Goal: Task Accomplishment & Management: Use online tool/utility

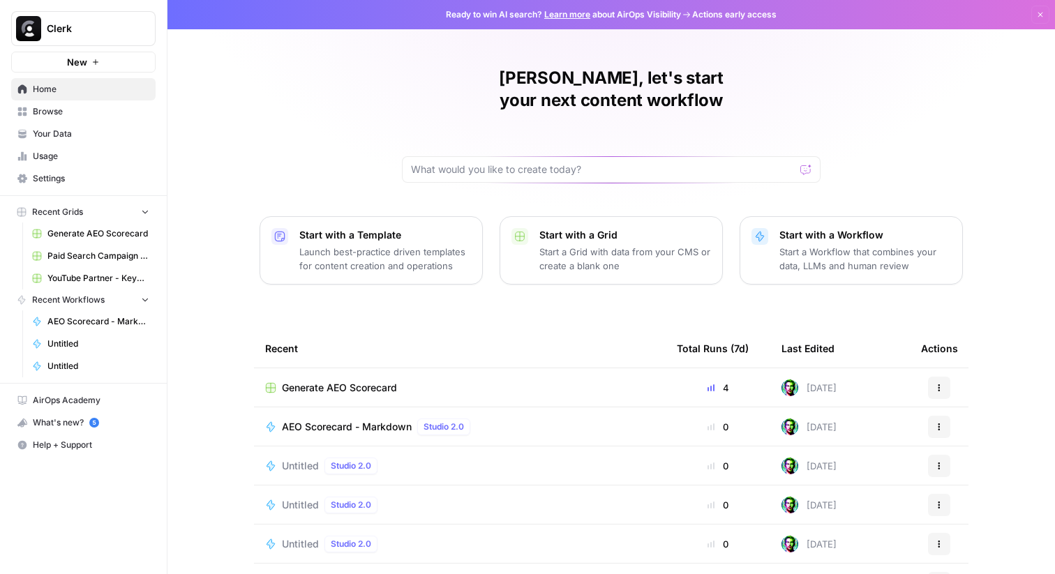
scroll to position [68, 0]
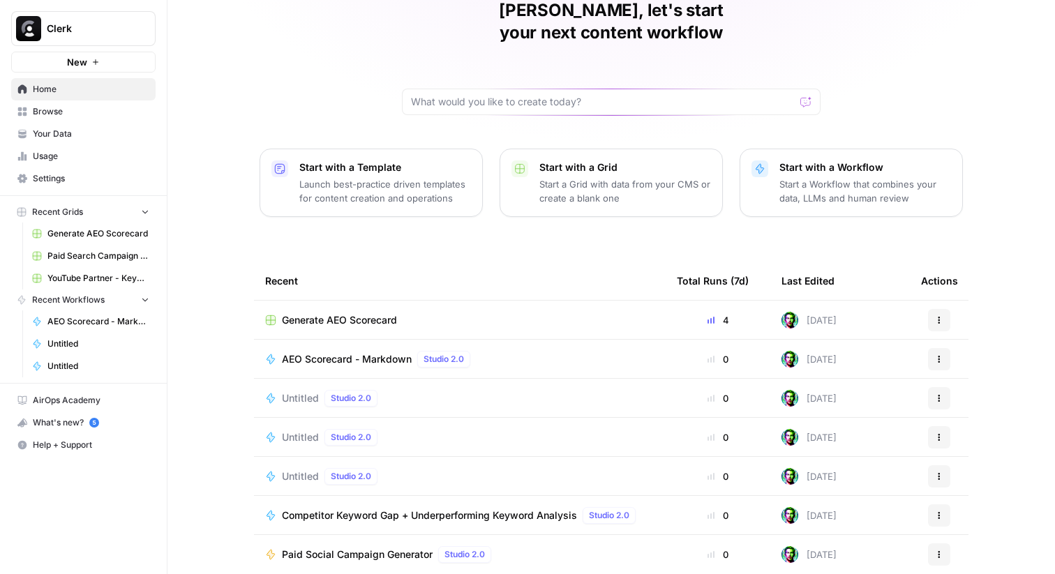
click at [77, 272] on span "YouTube Partner - Keyword Search Grid (1)" at bounding box center [98, 278] width 102 height 13
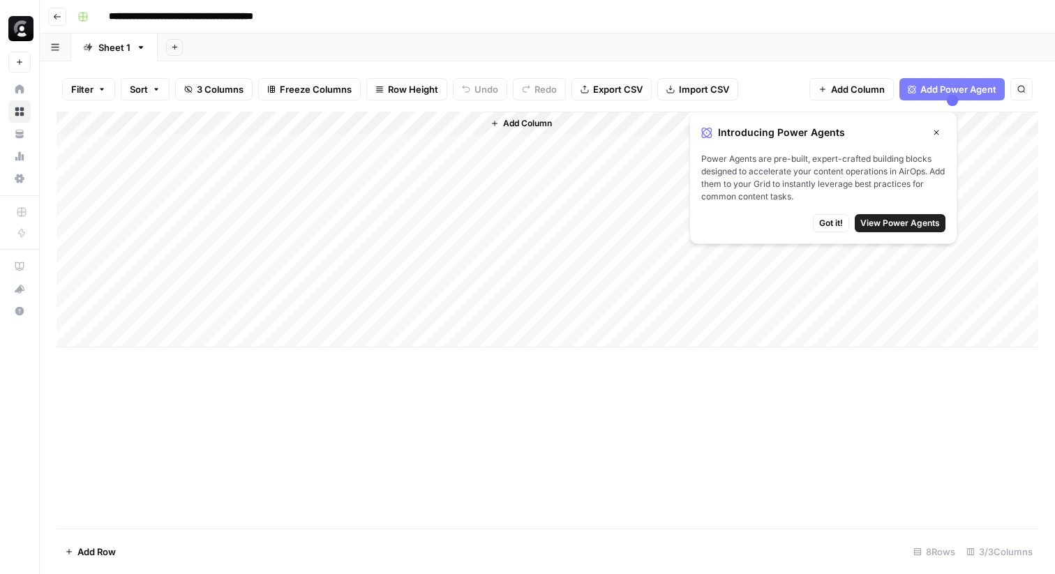
click at [410, 140] on div "Add Column" at bounding box center [548, 230] width 982 height 236
click at [410, 142] on div "Add Column" at bounding box center [548, 230] width 982 height 236
click at [515, 160] on textarea "**********" at bounding box center [495, 154] width 279 height 34
click at [571, 245] on div "Add Column" at bounding box center [761, 230] width 556 height 236
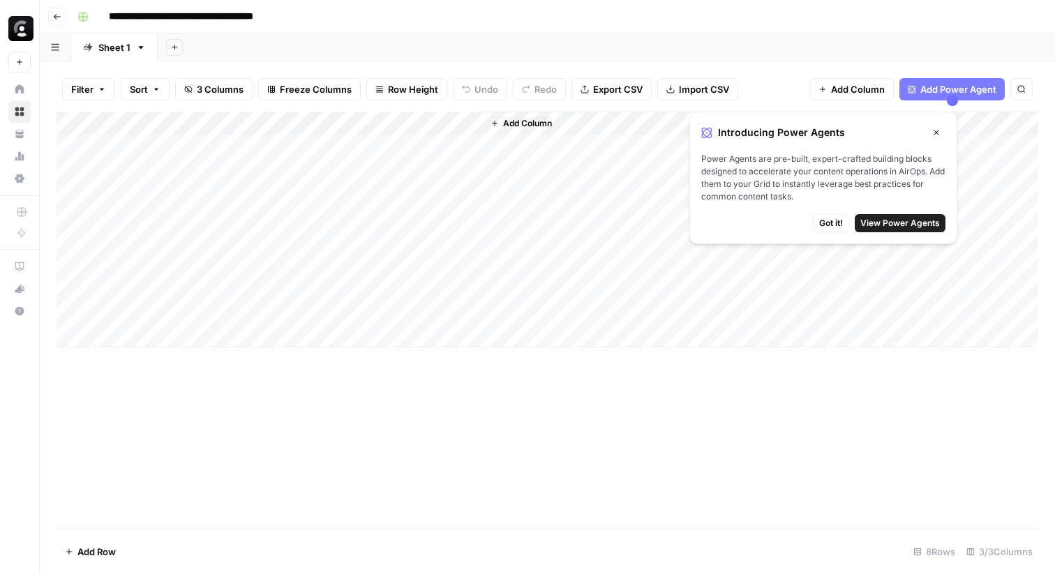
click at [55, 21] on button "Go back" at bounding box center [57, 17] width 18 height 18
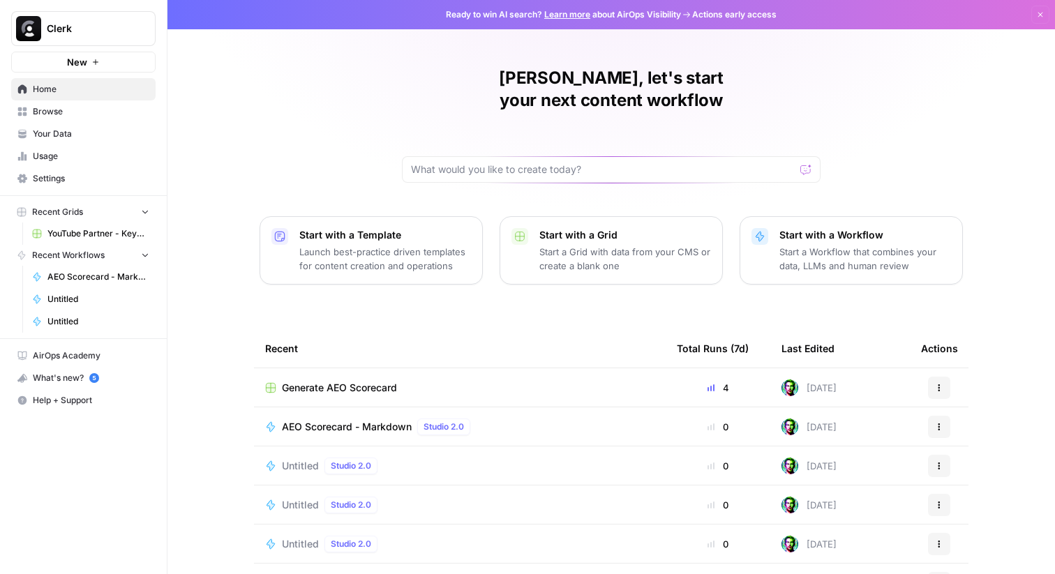
click at [68, 87] on span "Home" at bounding box center [91, 89] width 117 height 13
click at [82, 304] on span "Untitled" at bounding box center [98, 299] width 102 height 13
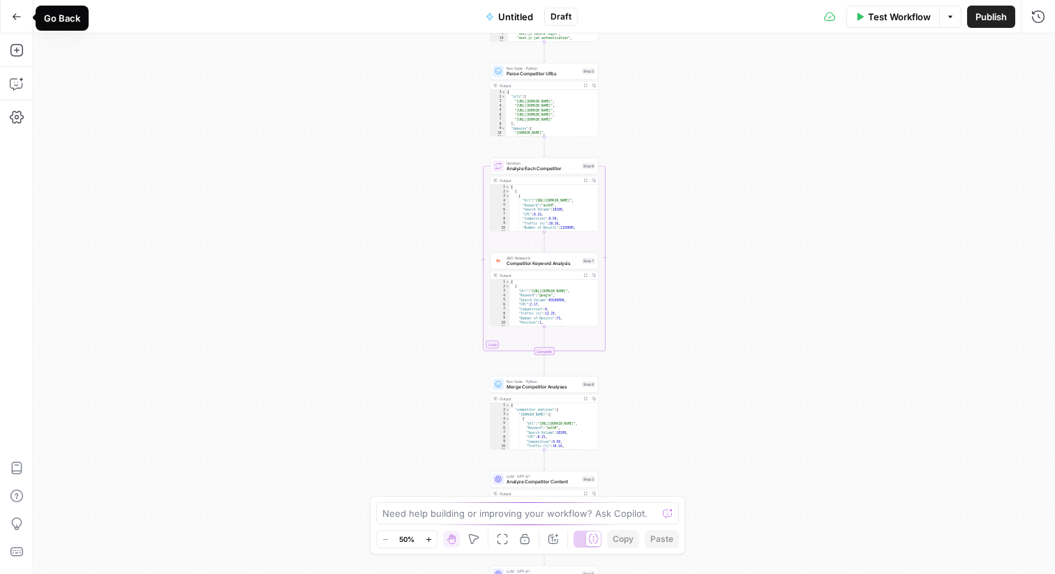
click at [17, 20] on icon "button" at bounding box center [17, 17] width 10 height 10
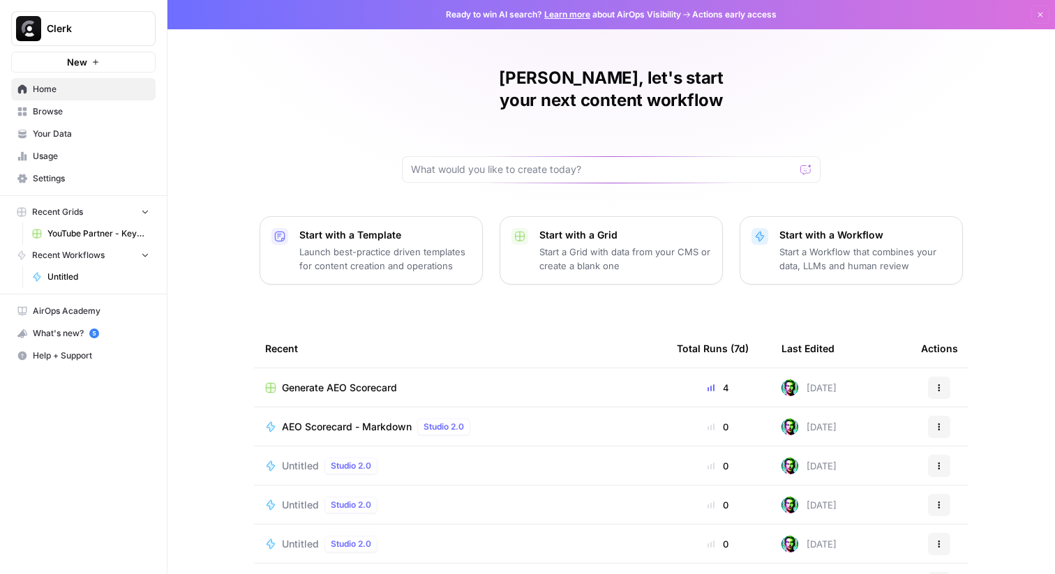
click at [121, 255] on button "Recent Workflows" at bounding box center [83, 255] width 144 height 21
click at [91, 276] on span "Untitled" at bounding box center [98, 277] width 102 height 13
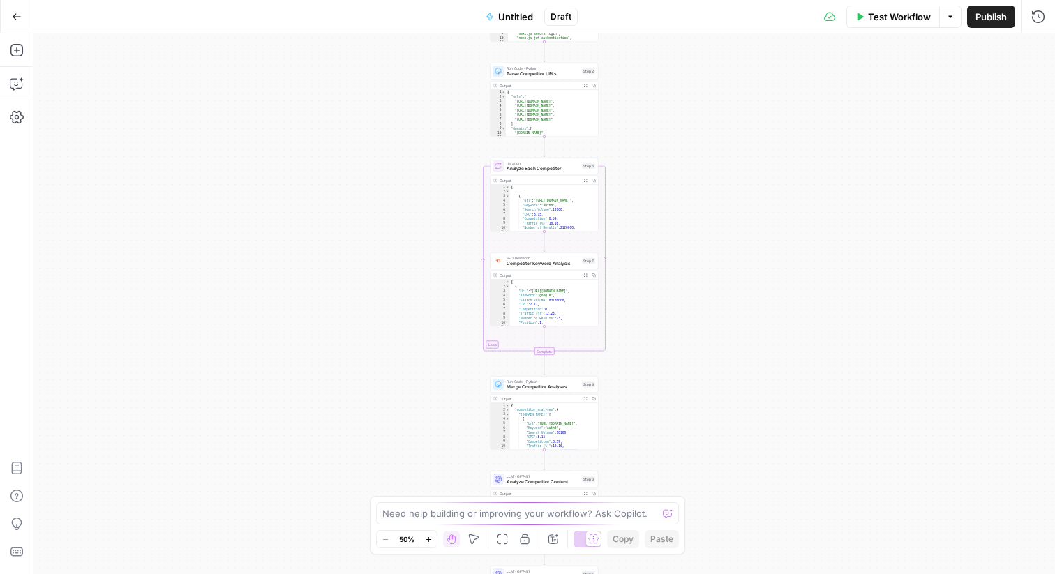
click at [12, 17] on icon "button" at bounding box center [17, 17] width 10 height 10
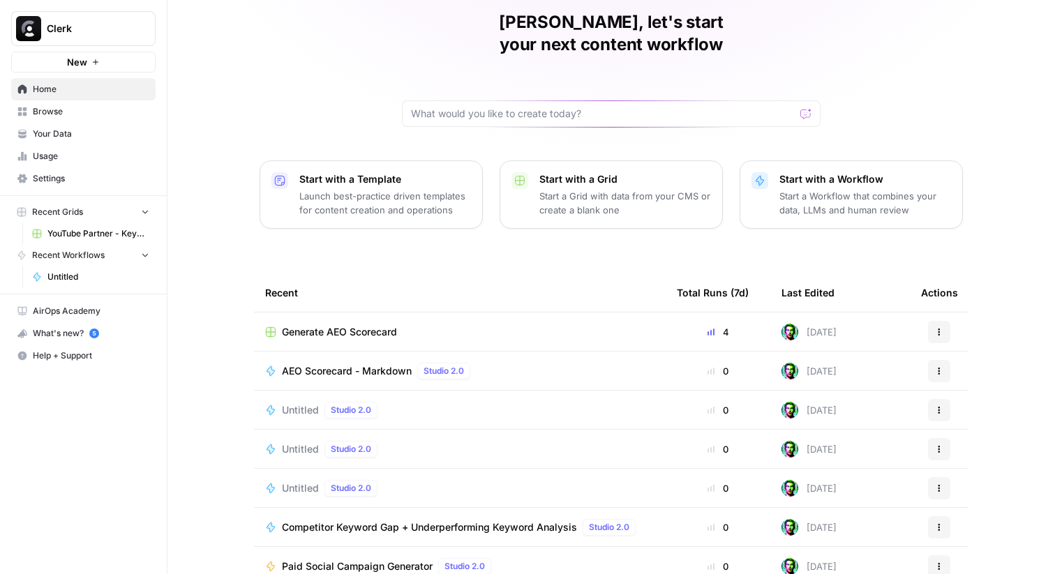
scroll to position [68, 0]
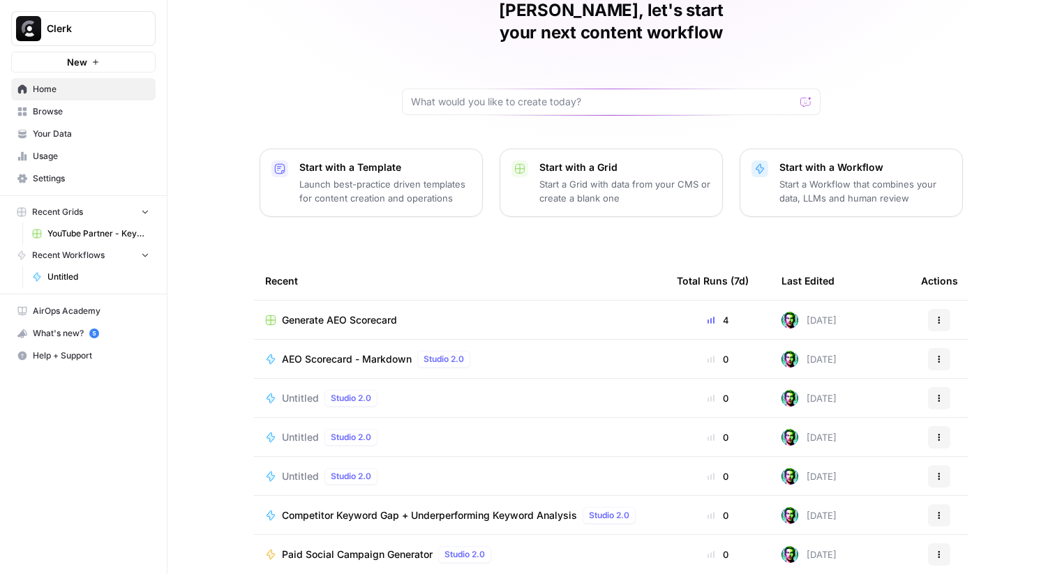
click at [121, 221] on button "Recent Grids" at bounding box center [83, 212] width 144 height 21
click at [793, 312] on img at bounding box center [790, 320] width 17 height 17
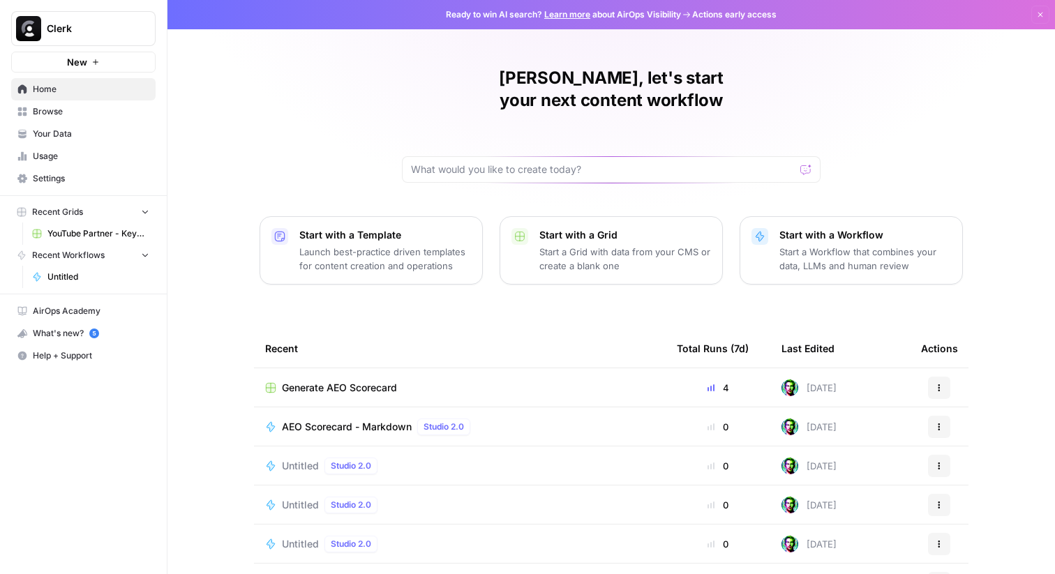
click at [50, 92] on span "Home" at bounding box center [91, 89] width 117 height 13
click at [63, 128] on span "Your Data" at bounding box center [91, 134] width 117 height 13
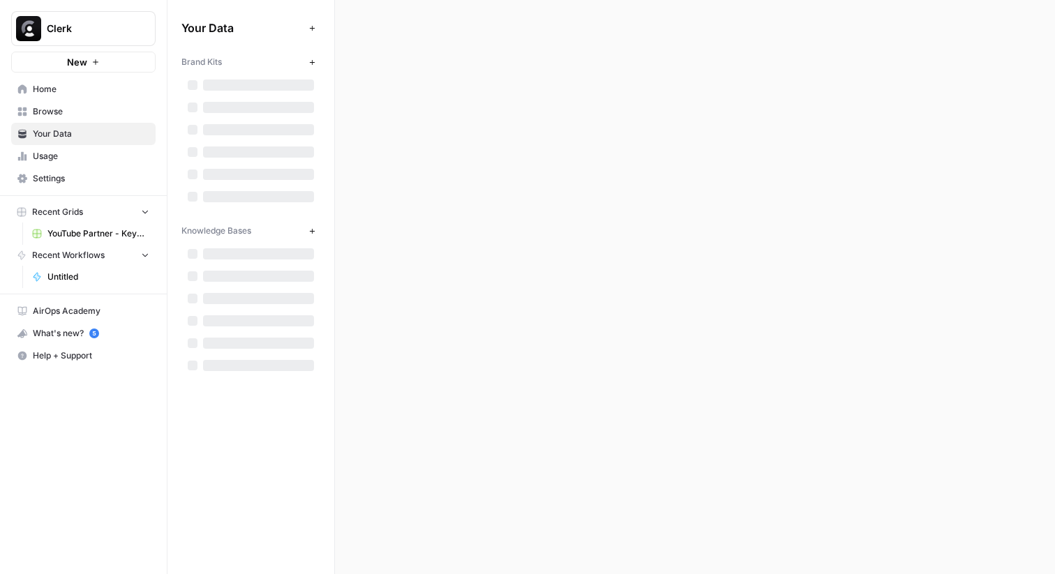
click at [73, 111] on span "Browse" at bounding box center [91, 111] width 117 height 13
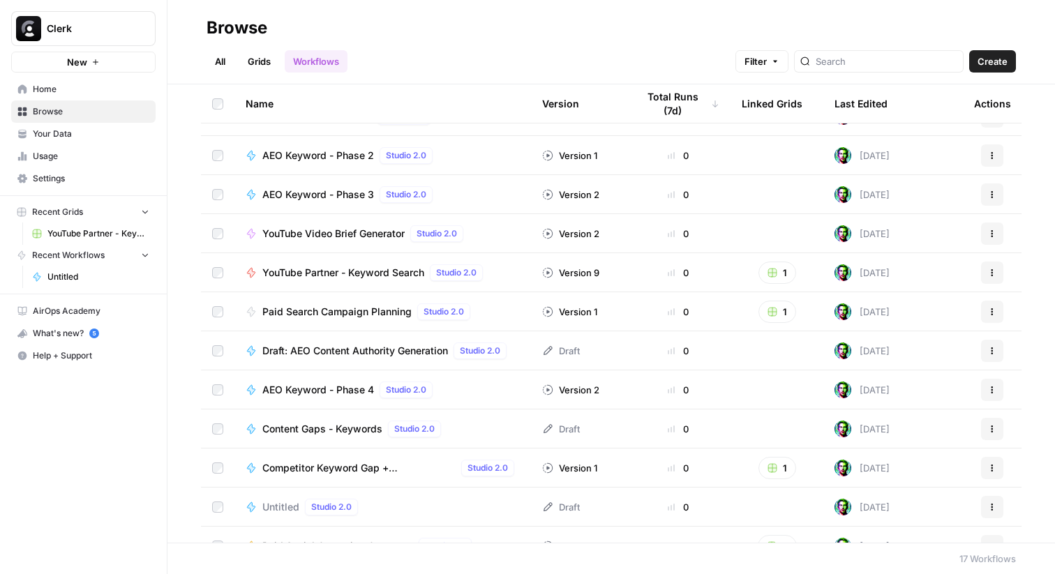
scroll to position [235, 0]
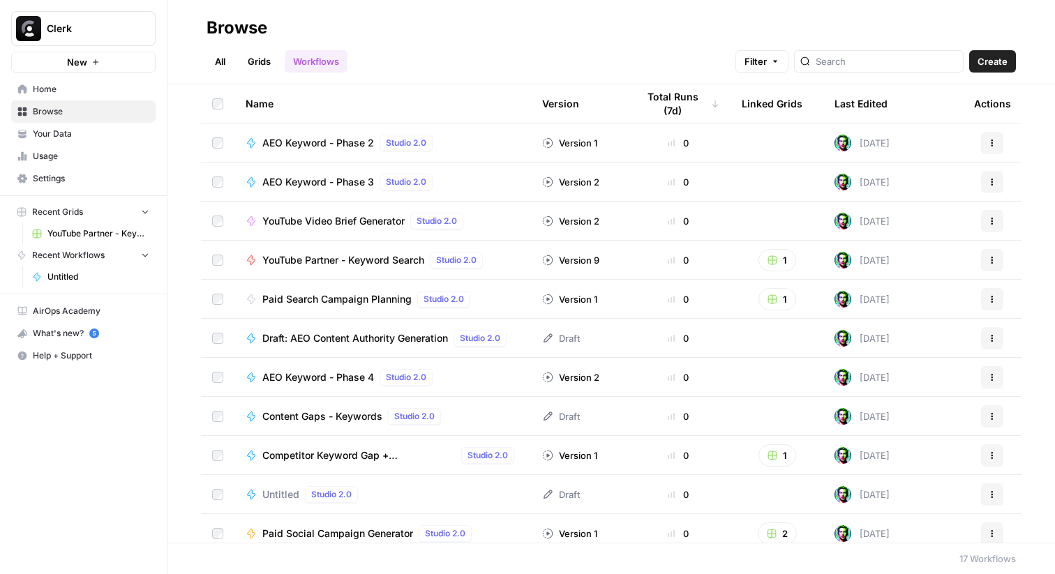
click at [314, 300] on span "Paid Search Campaign Planning" at bounding box center [336, 299] width 149 height 14
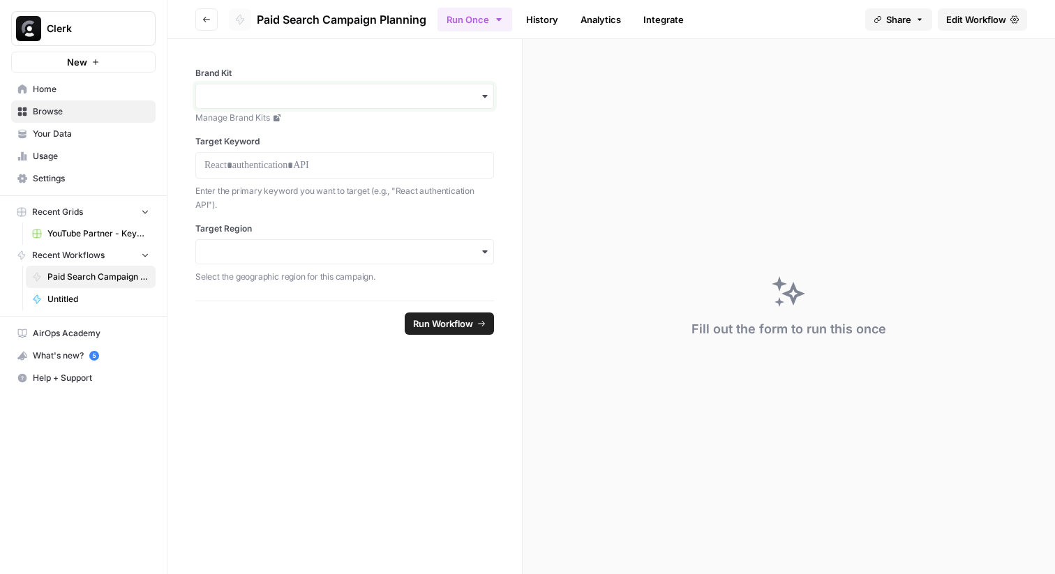
click at [361, 89] on input "Brand Kit" at bounding box center [345, 96] width 281 height 14
click at [354, 125] on div "Clerk" at bounding box center [344, 134] width 297 height 27
click at [347, 163] on p at bounding box center [345, 165] width 281 height 14
click at [311, 239] on div "button" at bounding box center [344, 251] width 299 height 25
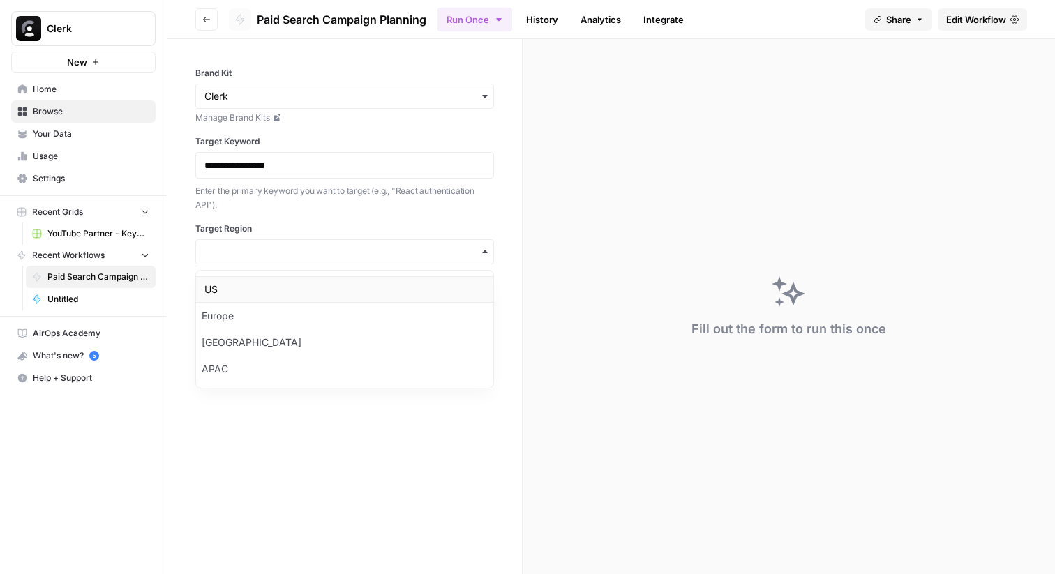
click at [264, 282] on div "US" at bounding box center [344, 289] width 297 height 27
click at [416, 322] on span "Run Workflow" at bounding box center [443, 324] width 60 height 14
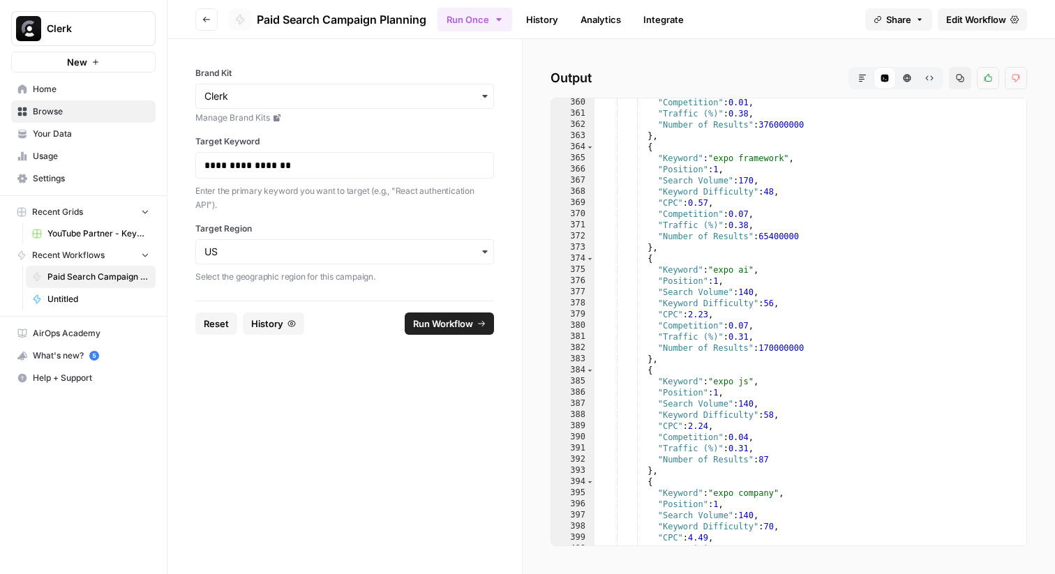
scroll to position [2537, 0]
click at [203, 11] on button "Go back" at bounding box center [206, 19] width 22 height 22
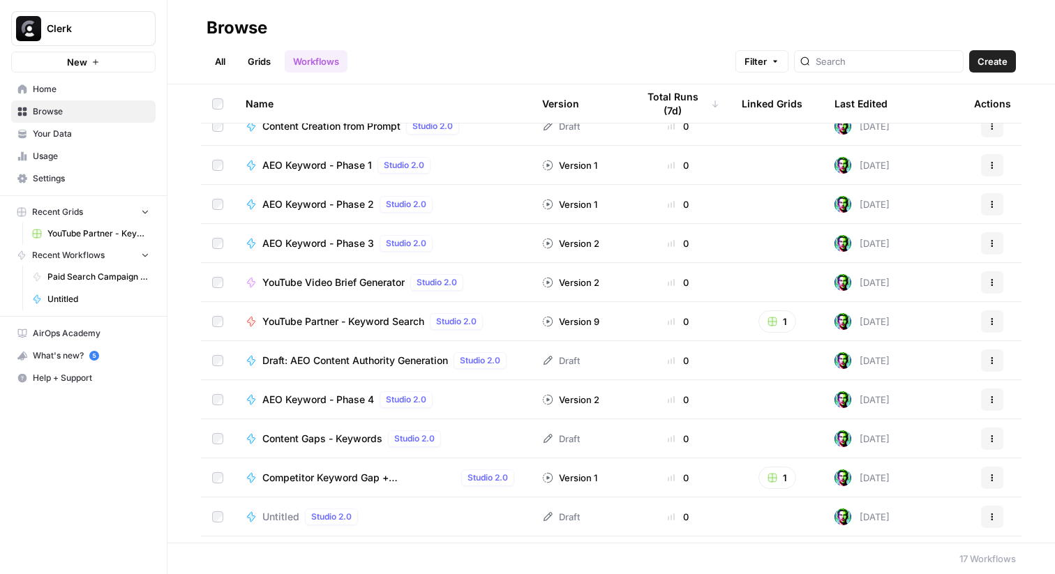
scroll to position [227, 0]
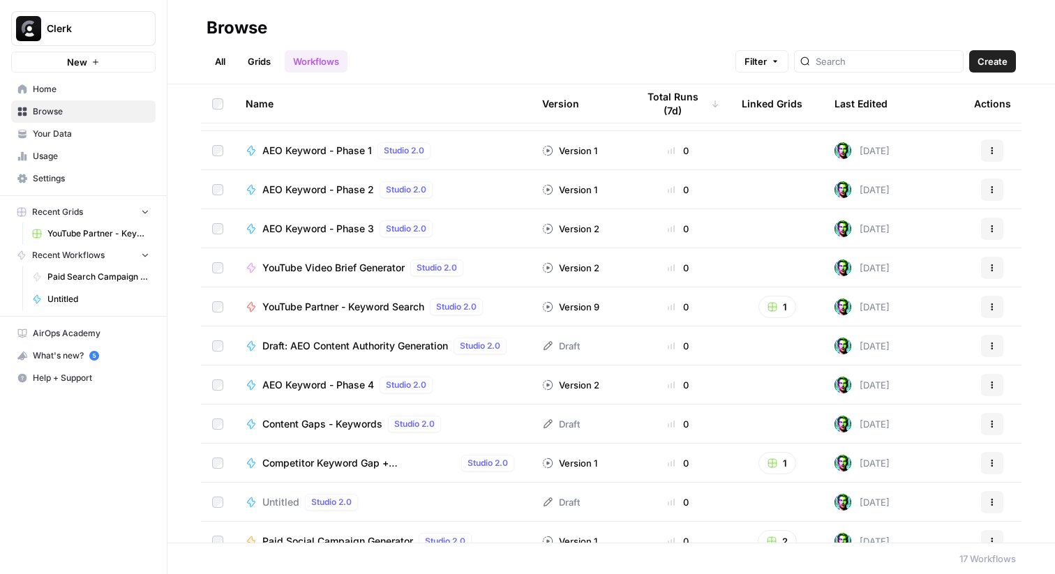
click at [346, 300] on span "YouTube Partner - Keyword Search" at bounding box center [343, 307] width 162 height 14
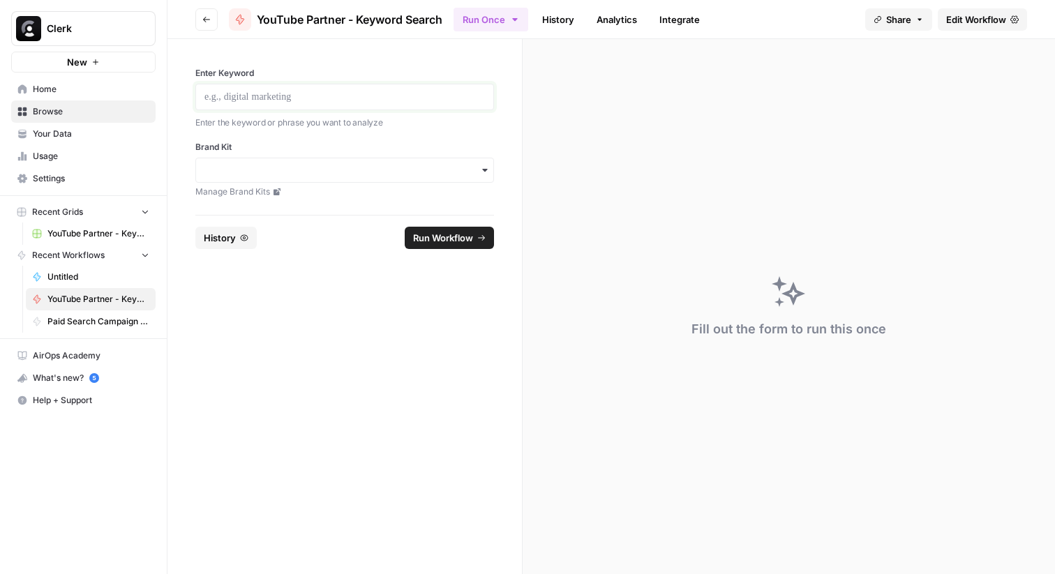
click at [354, 101] on p at bounding box center [345, 97] width 281 height 14
click at [324, 167] on input "Brand Kit" at bounding box center [345, 170] width 281 height 14
click at [317, 206] on div "Clerk" at bounding box center [344, 208] width 297 height 27
click at [442, 240] on span "Run Workflow" at bounding box center [443, 238] width 60 height 14
